Goal: Task Accomplishment & Management: Manage account settings

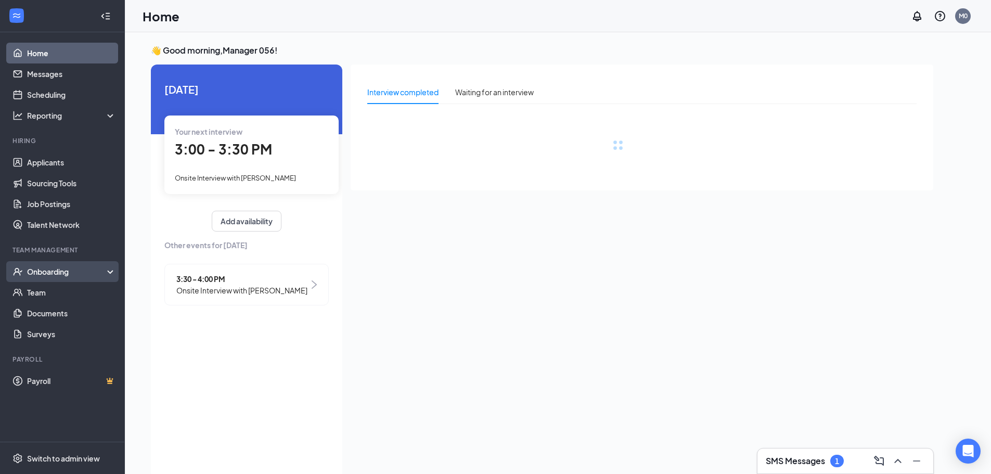
click at [95, 270] on div "Onboarding" at bounding box center [67, 271] width 80 height 10
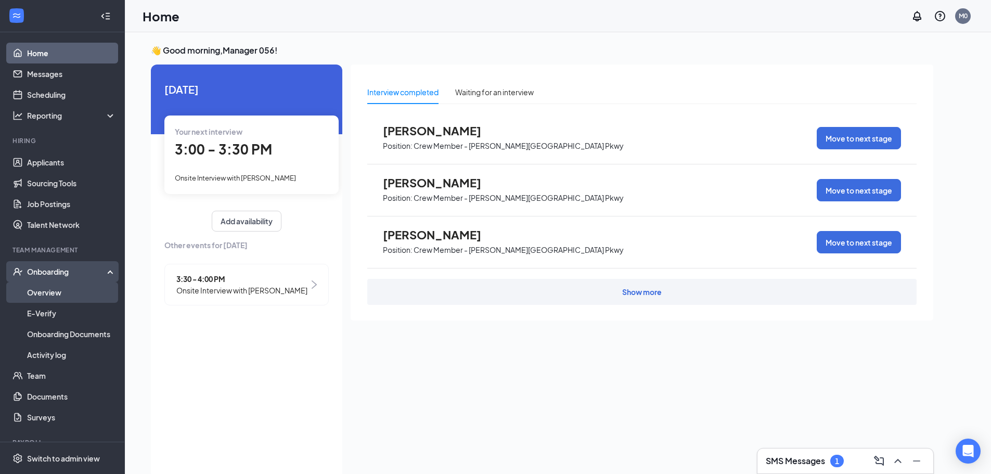
click at [50, 295] on link "Overview" at bounding box center [71, 292] width 89 height 21
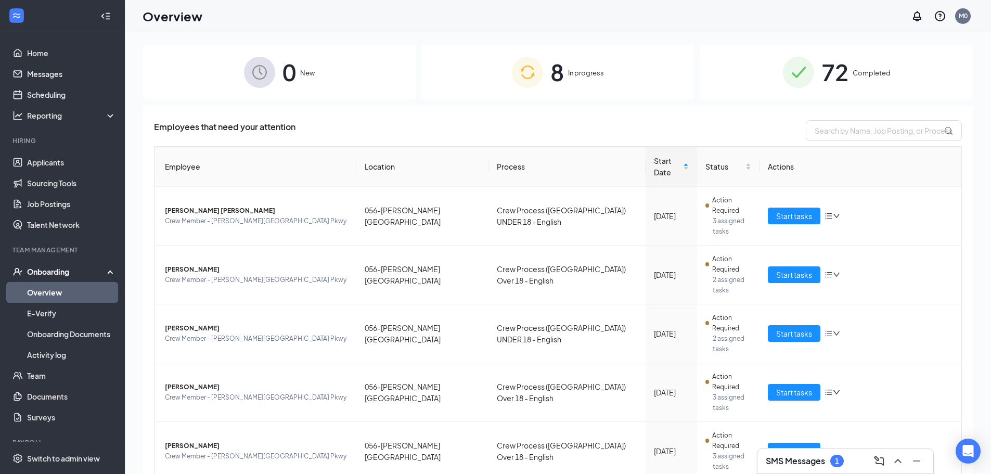
click at [827, 77] on span "72" at bounding box center [835, 72] width 27 height 36
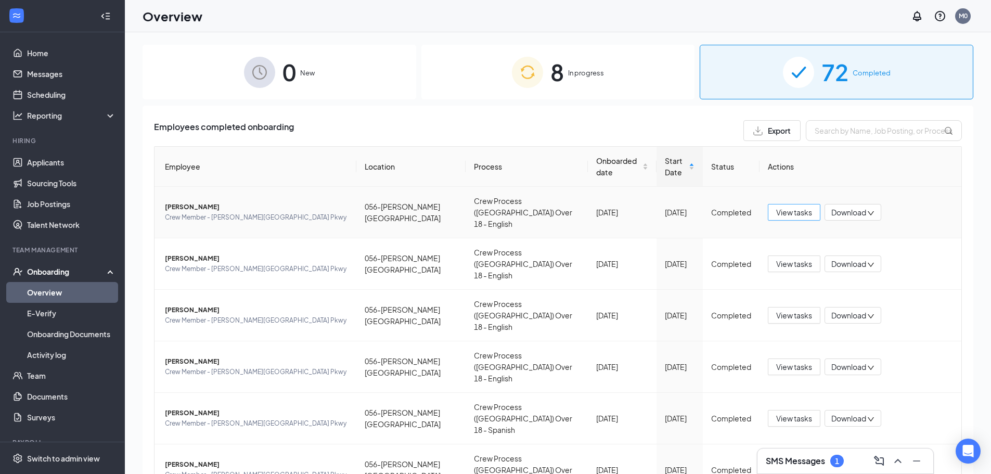
click at [804, 207] on span "View tasks" at bounding box center [794, 212] width 36 height 11
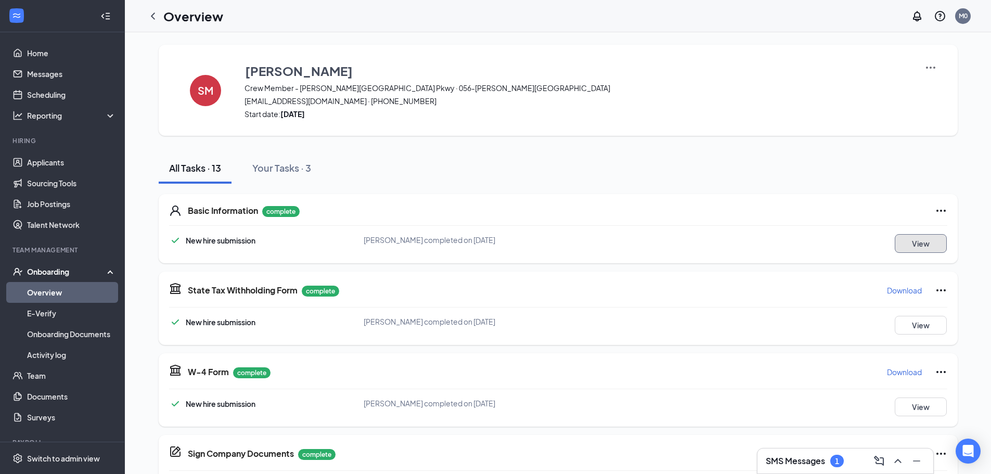
click at [926, 245] on button "View" at bounding box center [921, 243] width 52 height 19
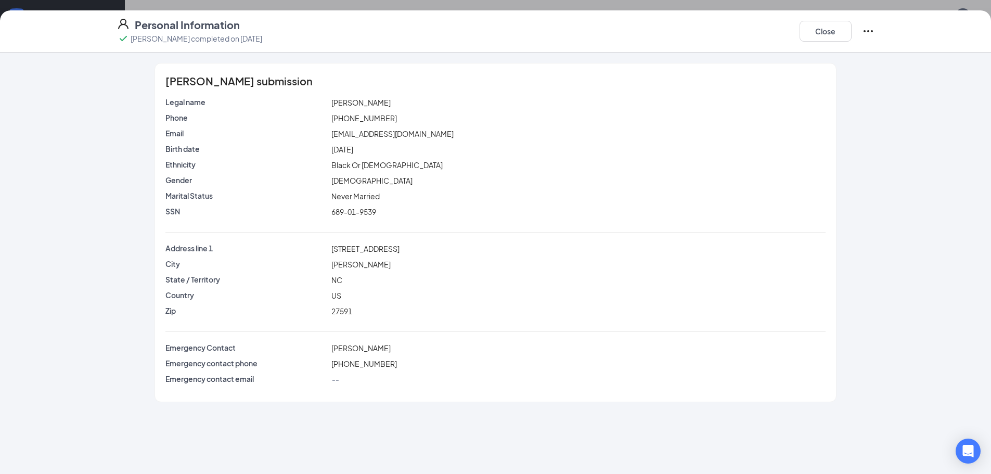
click at [866, 30] on icon "Ellipses" at bounding box center [868, 31] width 12 height 12
click at [820, 28] on button "Close" at bounding box center [826, 31] width 52 height 21
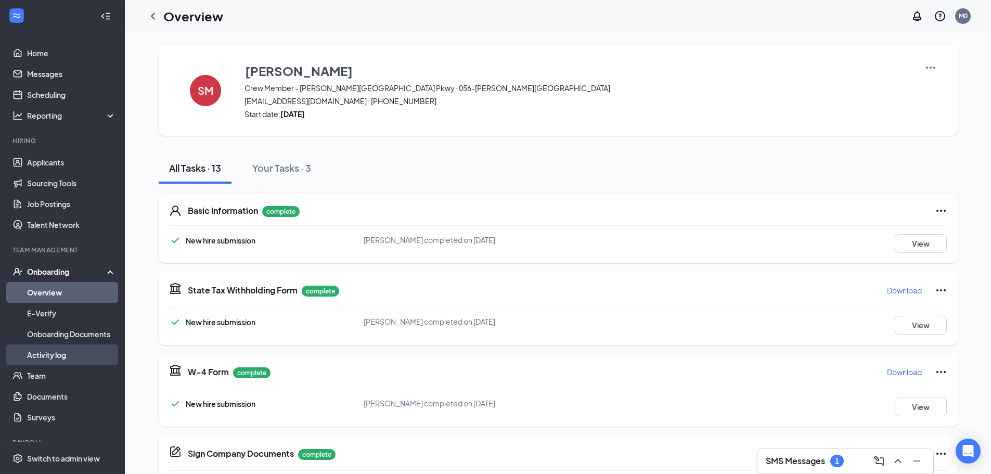
click at [27, 362] on link "Activity log" at bounding box center [71, 355] width 89 height 21
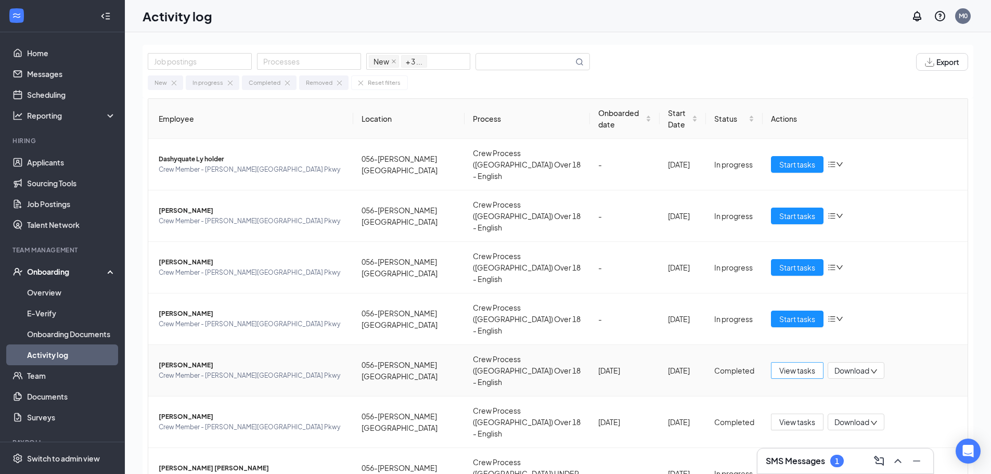
drag, startPoint x: 785, startPoint y: 316, endPoint x: 674, endPoint y: 319, distance: 110.9
click at [674, 345] on tr "[PERSON_NAME] Crew Member - [PERSON_NAME][GEOGRAPHIC_DATA] [GEOGRAPHIC_DATA] 05…" at bounding box center [558, 371] width 820 height 52
click at [781, 416] on span "View tasks" at bounding box center [798, 421] width 36 height 11
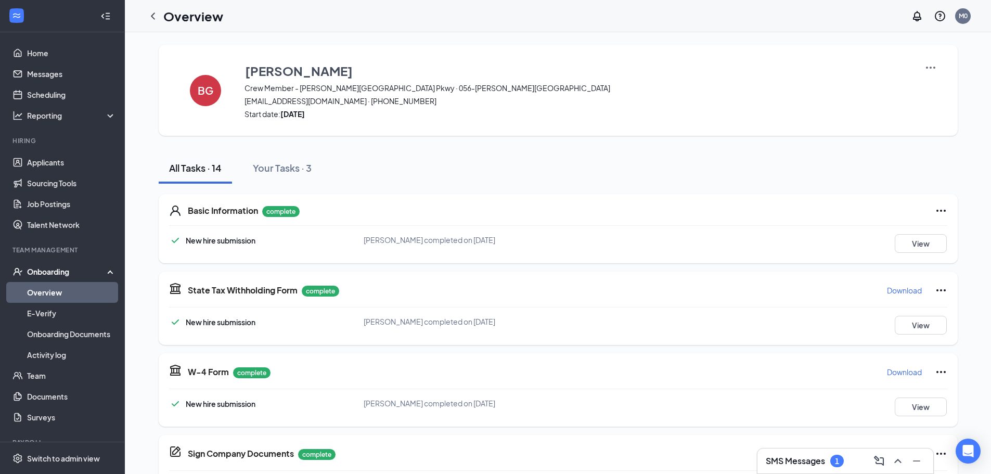
click at [926, 67] on img at bounding box center [931, 67] width 12 height 12
click at [929, 90] on span "View details" at bounding box center [927, 86] width 41 height 11
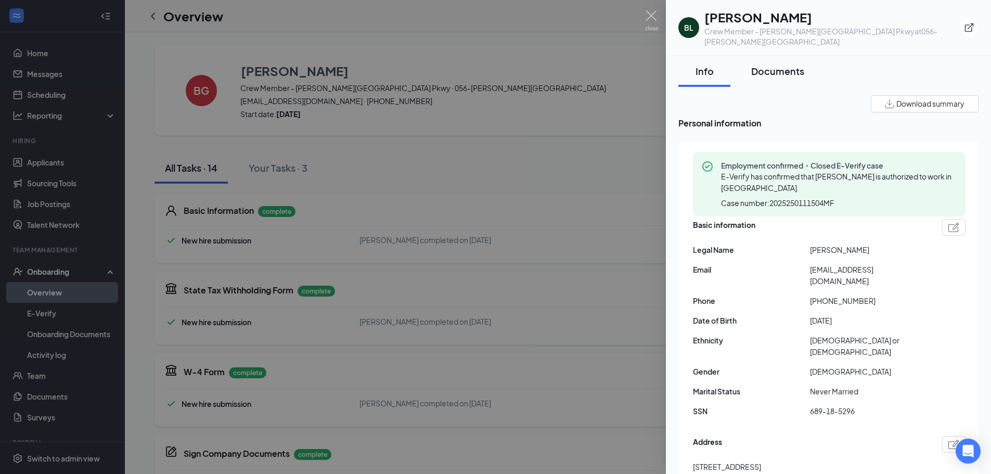
click at [775, 65] on div "Documents" at bounding box center [777, 71] width 53 height 13
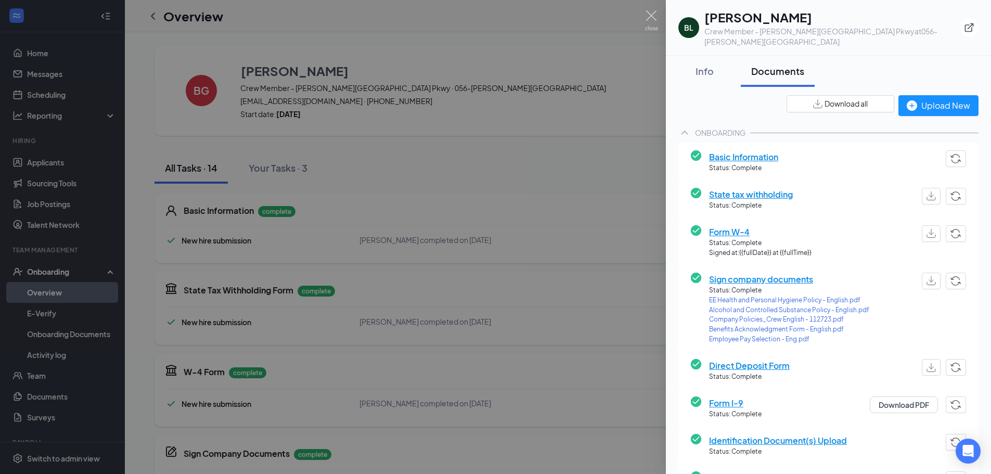
click at [765, 150] on span "Basic Information" at bounding box center [743, 156] width 69 height 13
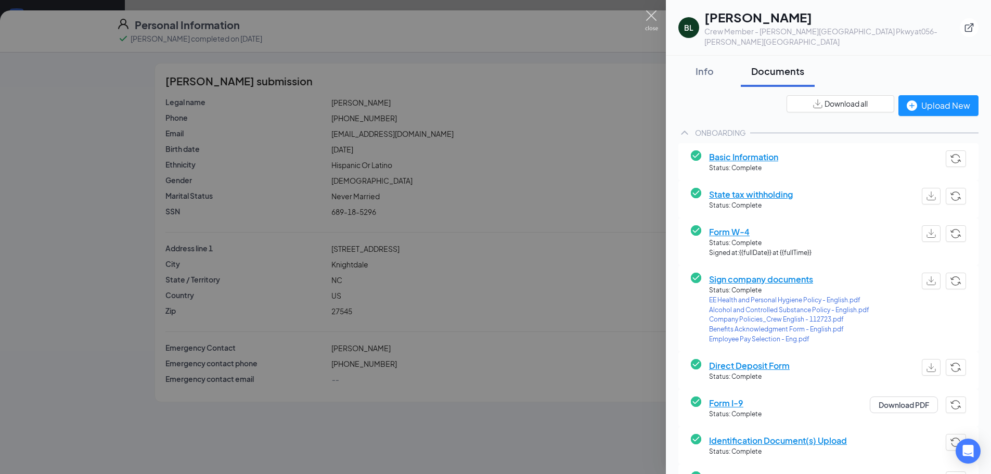
click at [650, 17] on img at bounding box center [651, 20] width 13 height 20
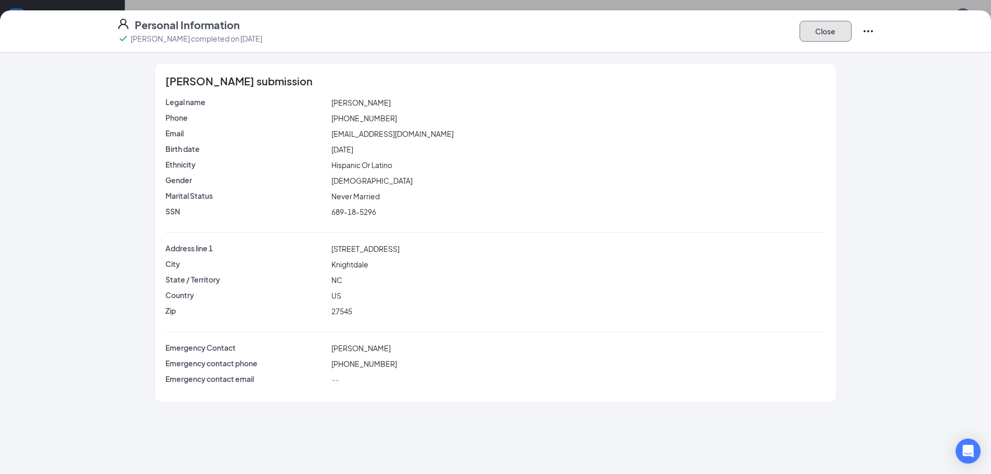
click at [834, 36] on button "Close" at bounding box center [826, 31] width 52 height 21
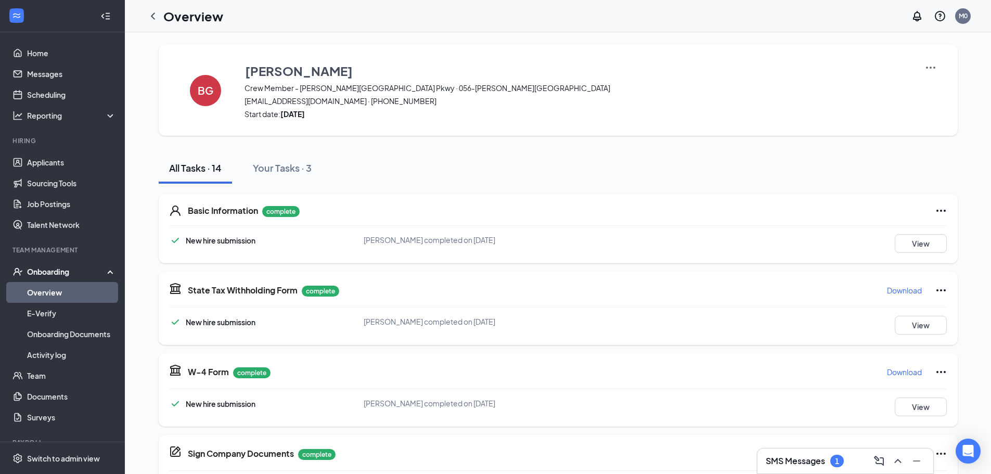
click at [62, 288] on link "Overview" at bounding box center [71, 292] width 89 height 21
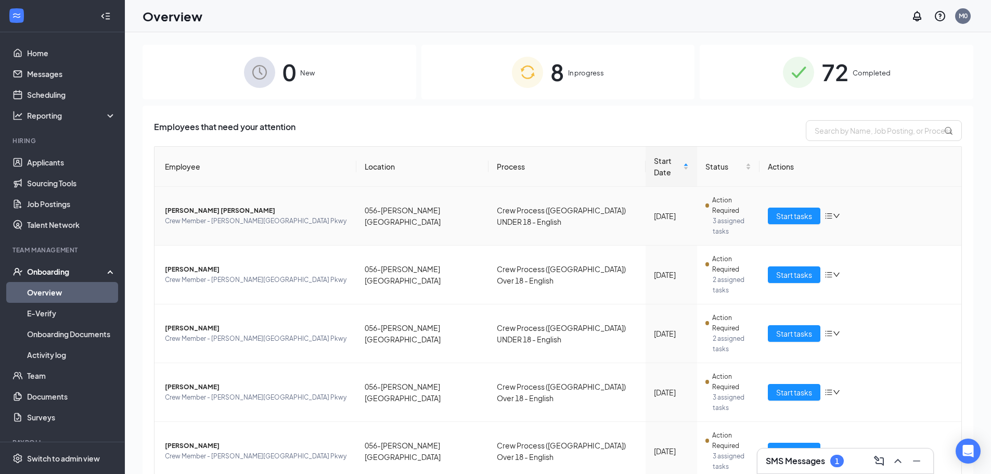
click at [825, 212] on icon "bars" at bounding box center [829, 216] width 8 height 8
click at [759, 118] on div "Employees that need your attention Employee Location Process Start Date Status …" at bounding box center [558, 413] width 831 height 614
click at [52, 316] on link "E-Verify" at bounding box center [71, 313] width 89 height 21
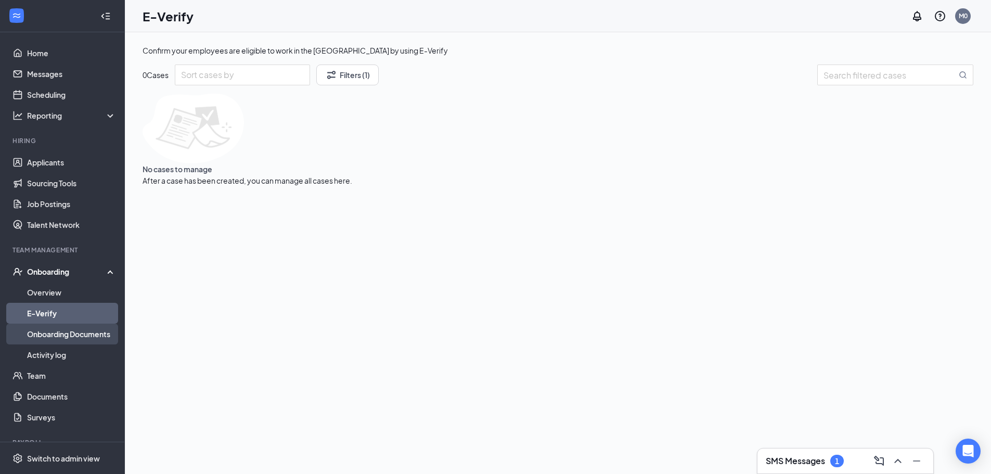
click at [59, 338] on link "Onboarding Documents" at bounding box center [71, 334] width 89 height 21
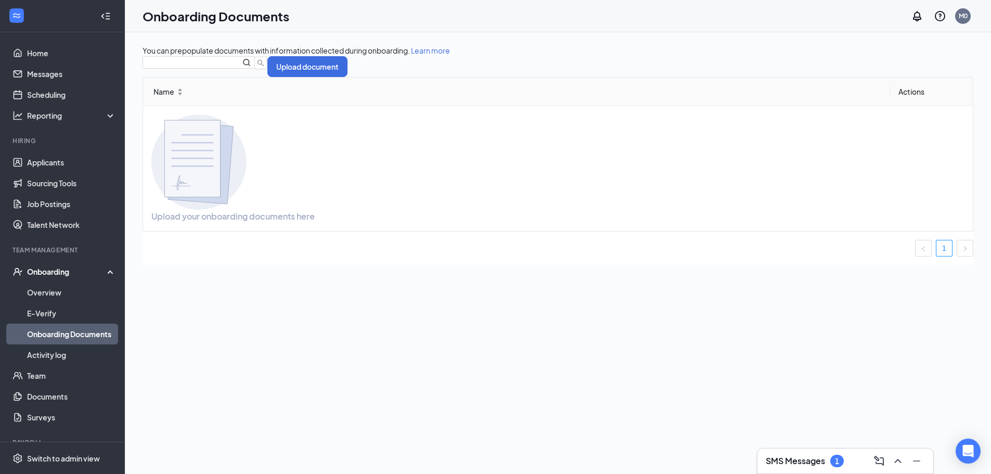
click at [59, 338] on link "Onboarding Documents" at bounding box center [71, 334] width 89 height 21
click at [56, 397] on link "Documents" at bounding box center [71, 396] width 89 height 21
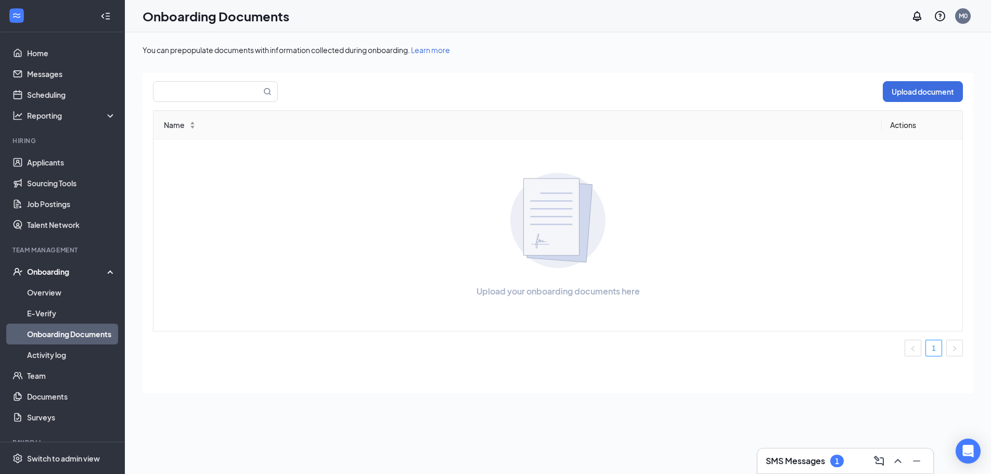
click at [85, 333] on link "Onboarding Documents" at bounding box center [71, 334] width 89 height 21
click at [61, 392] on link "Documents" at bounding box center [71, 396] width 89 height 21
